Goal: Information Seeking & Learning: Learn about a topic

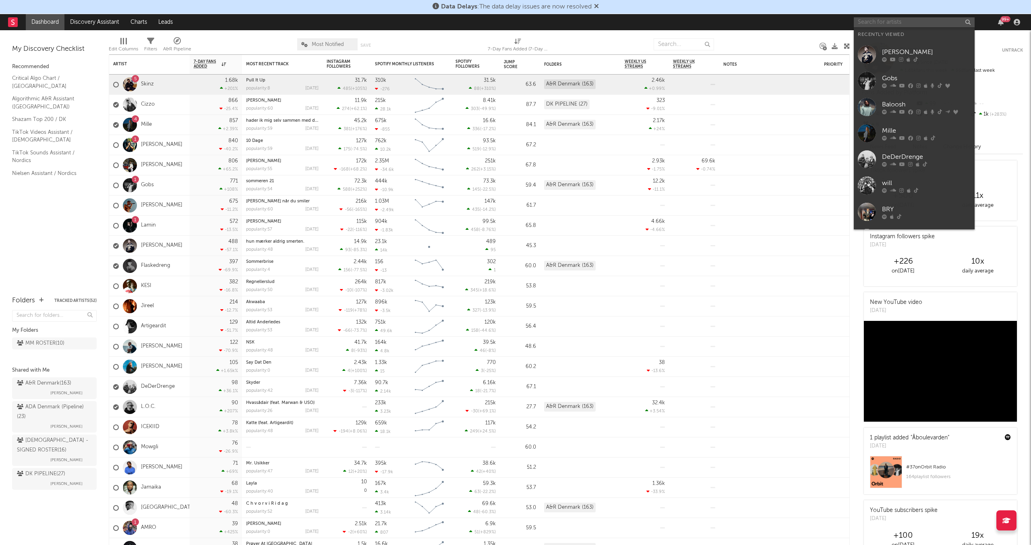
click at [872, 24] on input "text" at bounding box center [914, 22] width 121 height 10
click at [893, 58] on icon at bounding box center [893, 59] width 6 height 5
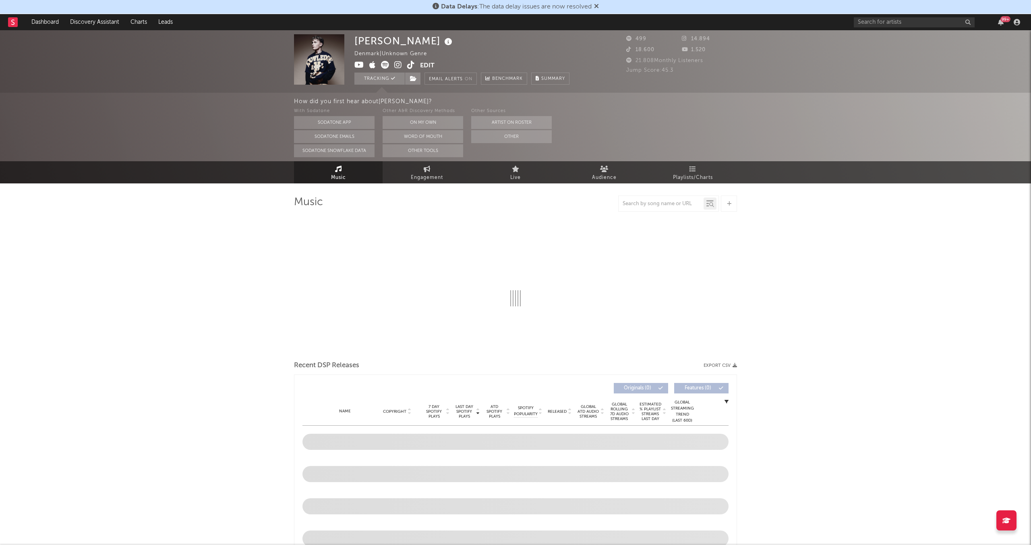
select select "1w"
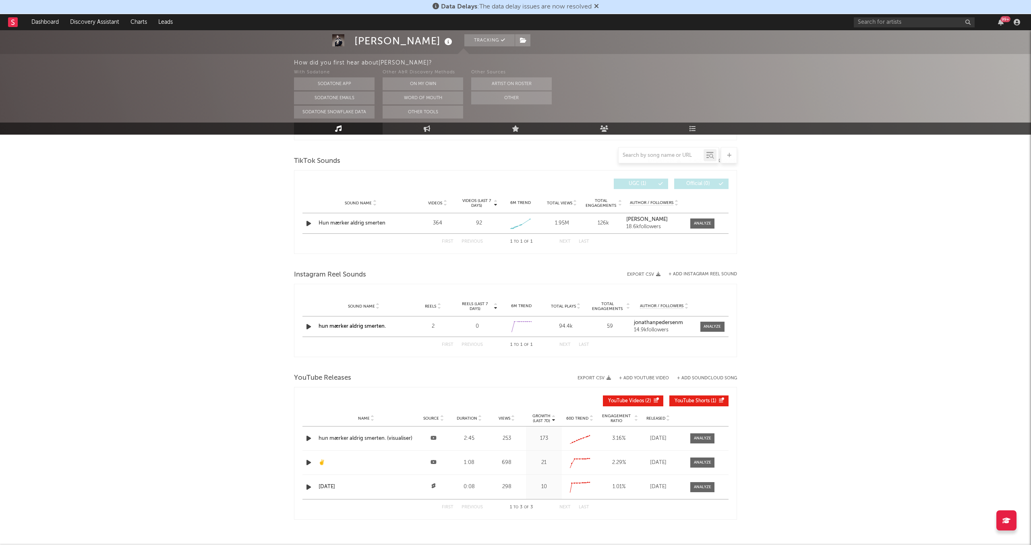
scroll to position [437, 0]
